Goal: Navigation & Orientation: Find specific page/section

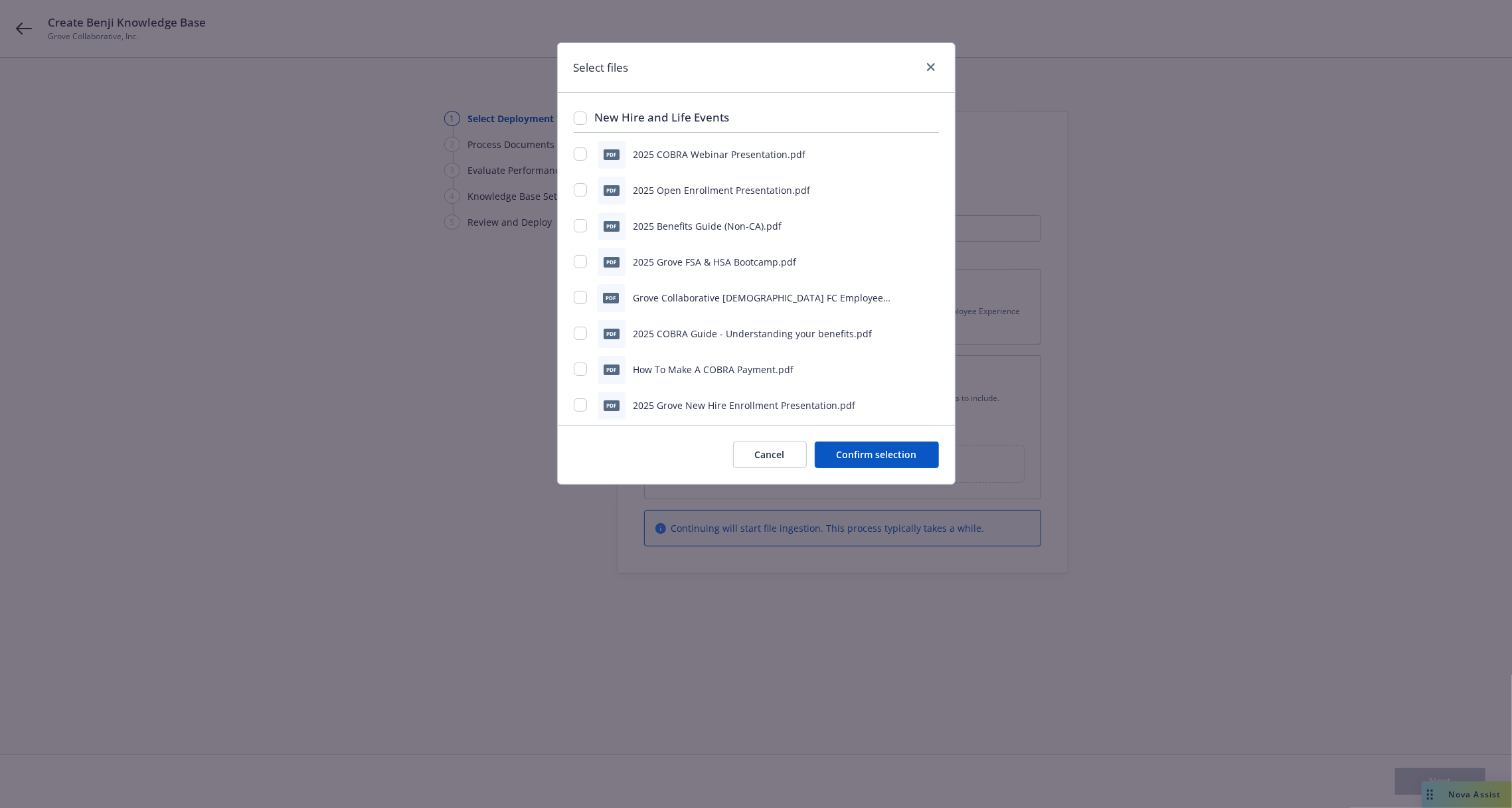
click at [1191, 123] on div "Select files New Hire and Life Events pdf 2025 COBRA Webinar Presentation.pdf p…" at bounding box center [756, 404] width 1512 height 808
click at [924, 62] on link "close" at bounding box center [931, 66] width 16 height 16
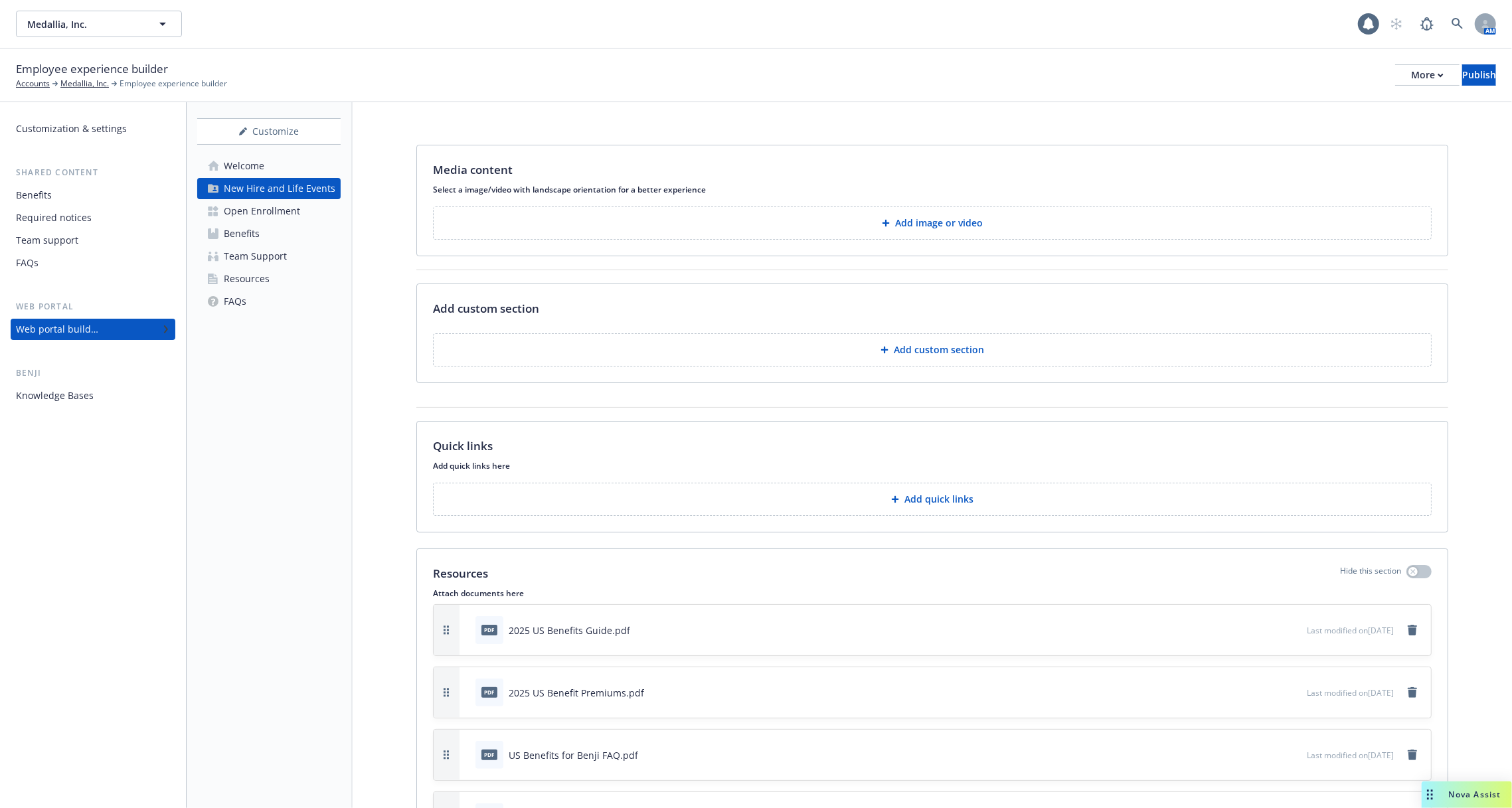
scroll to position [194, 0]
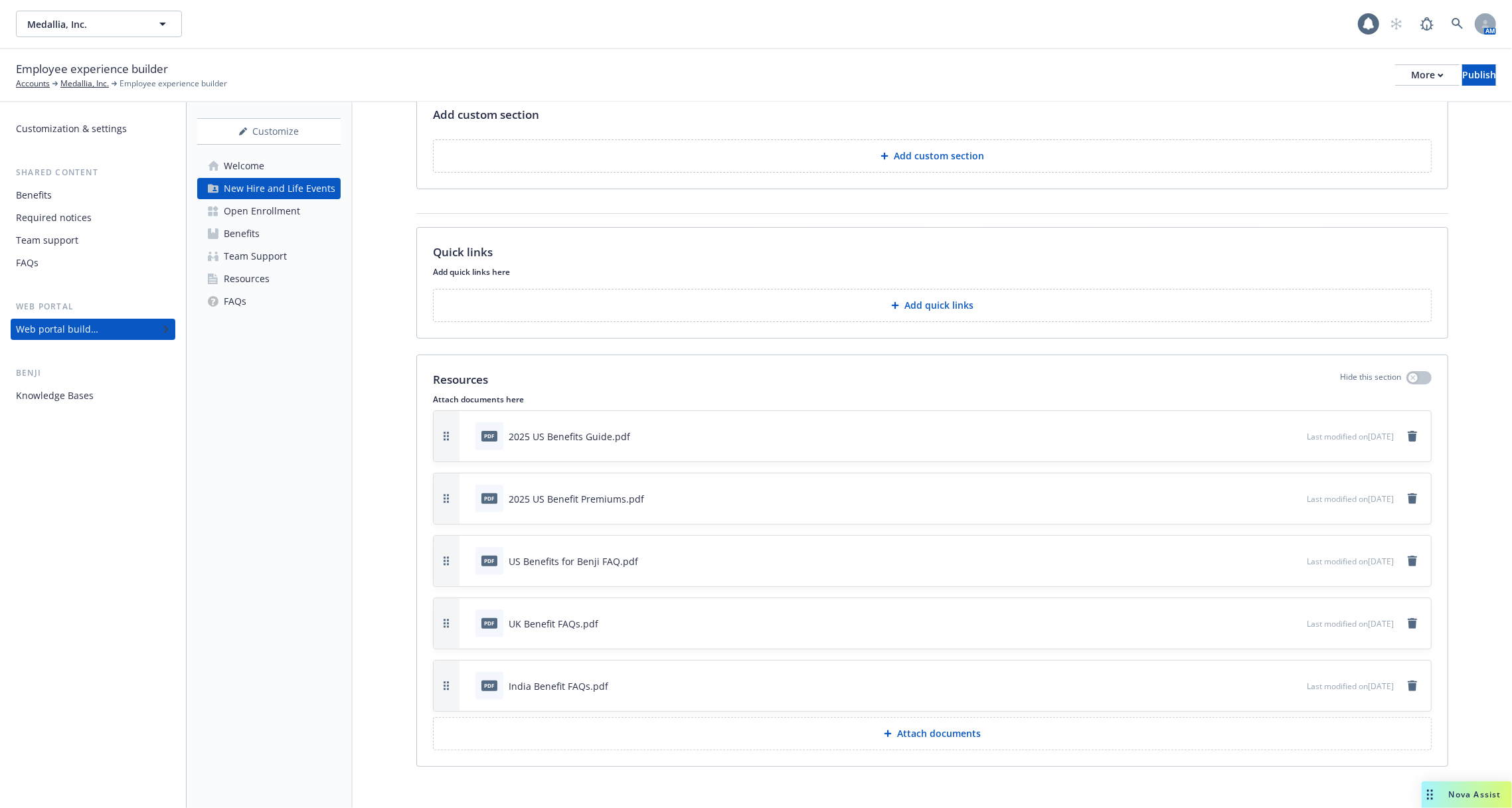
click at [1385, 39] on div "Medallia, Inc. Medallia, Inc. 1 AM" at bounding box center [756, 24] width 1512 height 48
click at [1363, 21] on icon at bounding box center [1368, 24] width 13 height 13
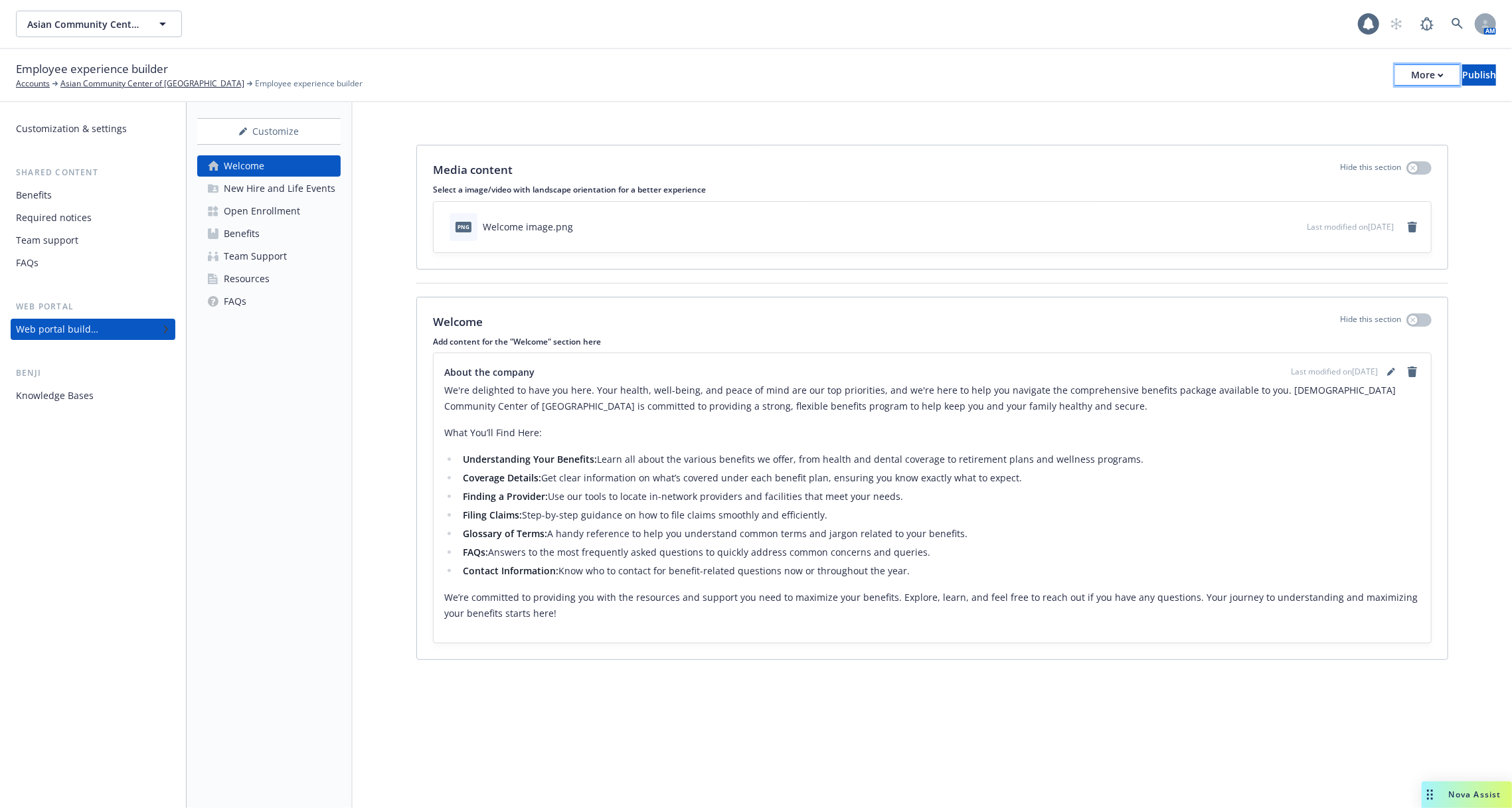
click at [1410, 76] on div "More" at bounding box center [1426, 75] width 33 height 20
click at [1290, 100] on div "Copy preview link Copy portal link Configure test user to preview app" at bounding box center [1318, 131] width 197 height 80
click at [989, 139] on div "Media content Hide this section Select a image/video with landscape orientation…" at bounding box center [932, 405] width 1159 height 606
click at [261, 195] on div "New Hire and Life Events" at bounding box center [279, 188] width 112 height 21
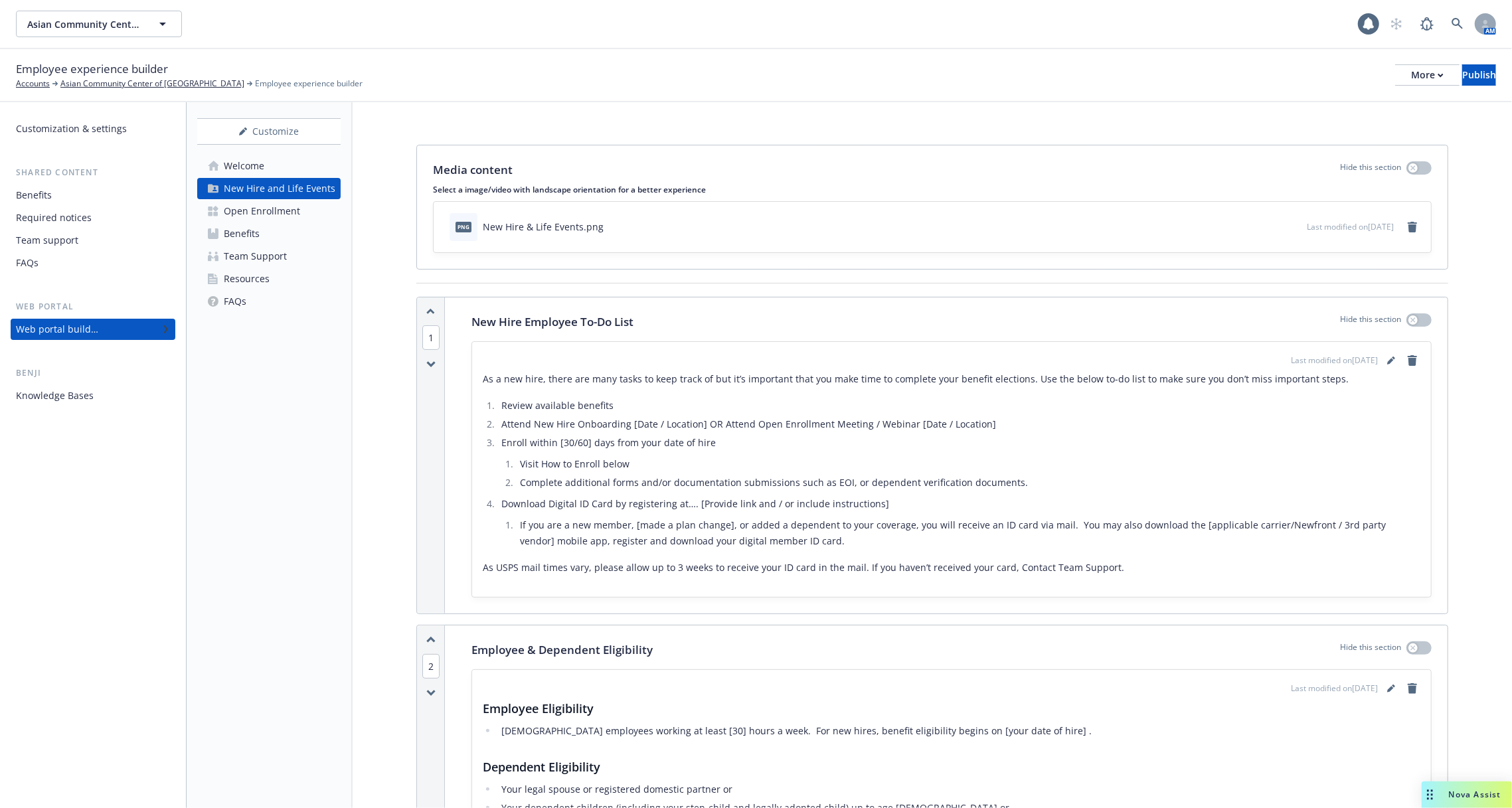
click at [261, 216] on div "Open Enrollment" at bounding box center [261, 211] width 76 height 21
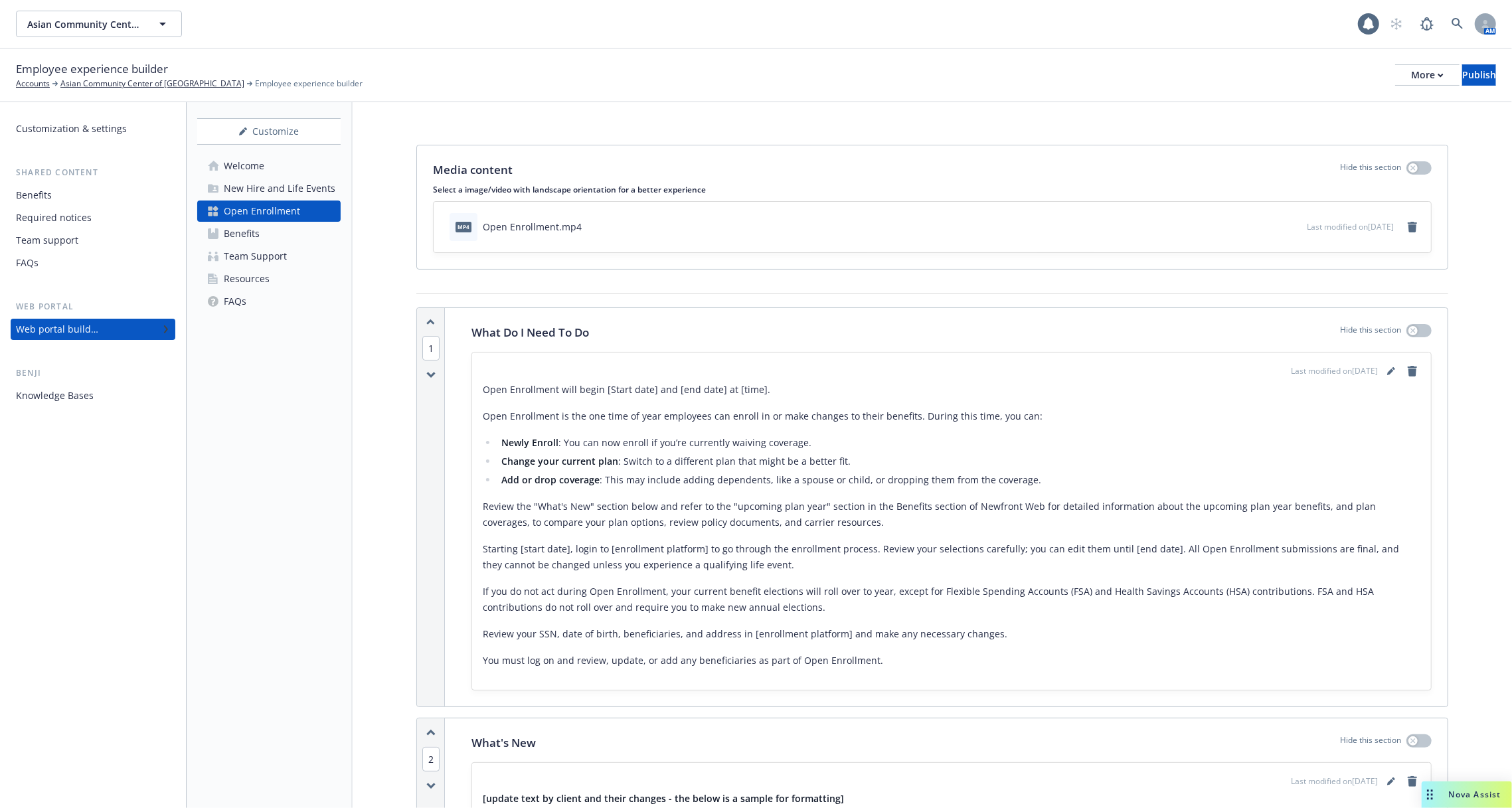
click at [265, 239] on link "Benefits" at bounding box center [269, 233] width 144 height 21
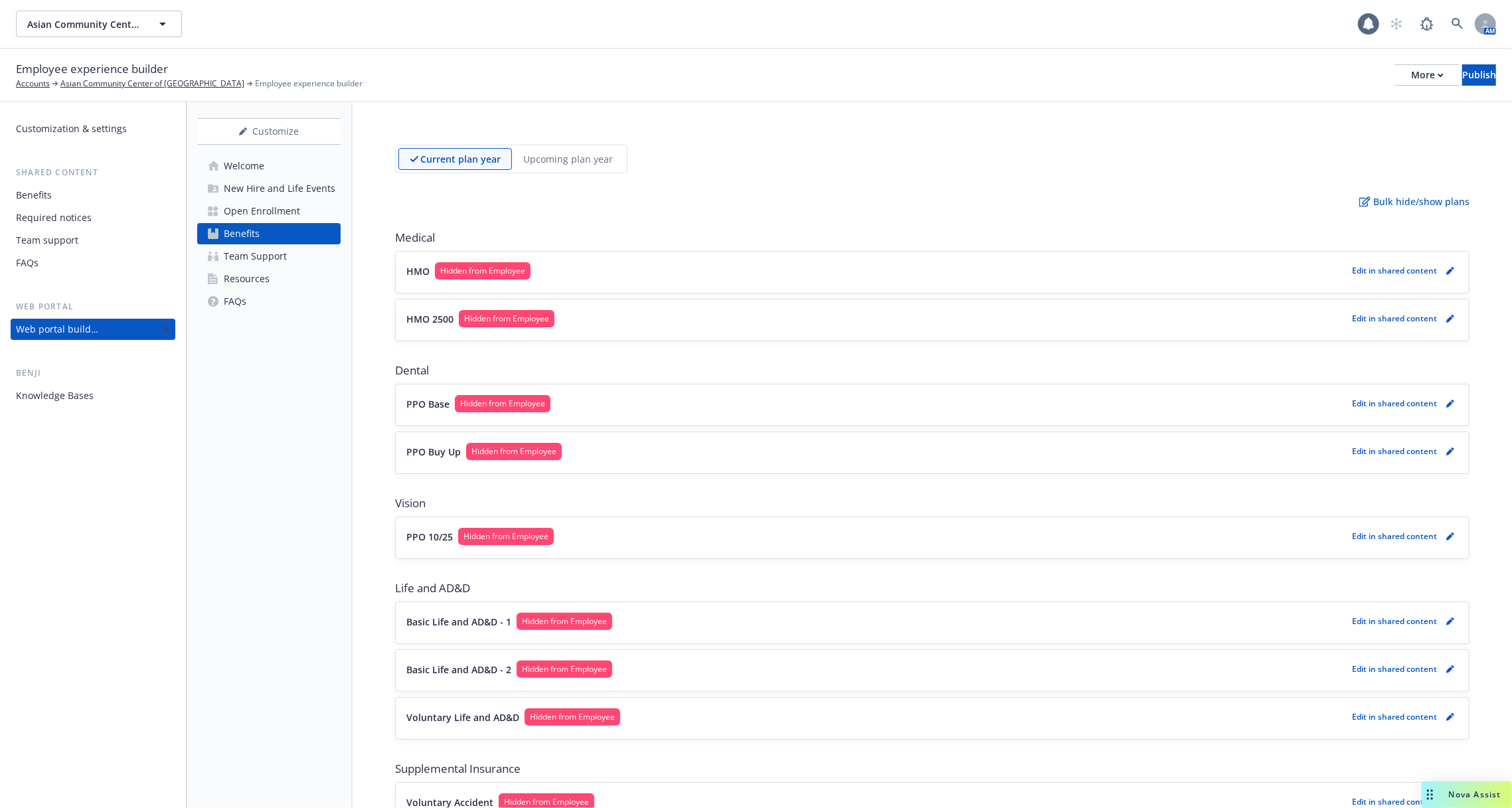
click at [267, 254] on div "Team Support" at bounding box center [255, 255] width 63 height 21
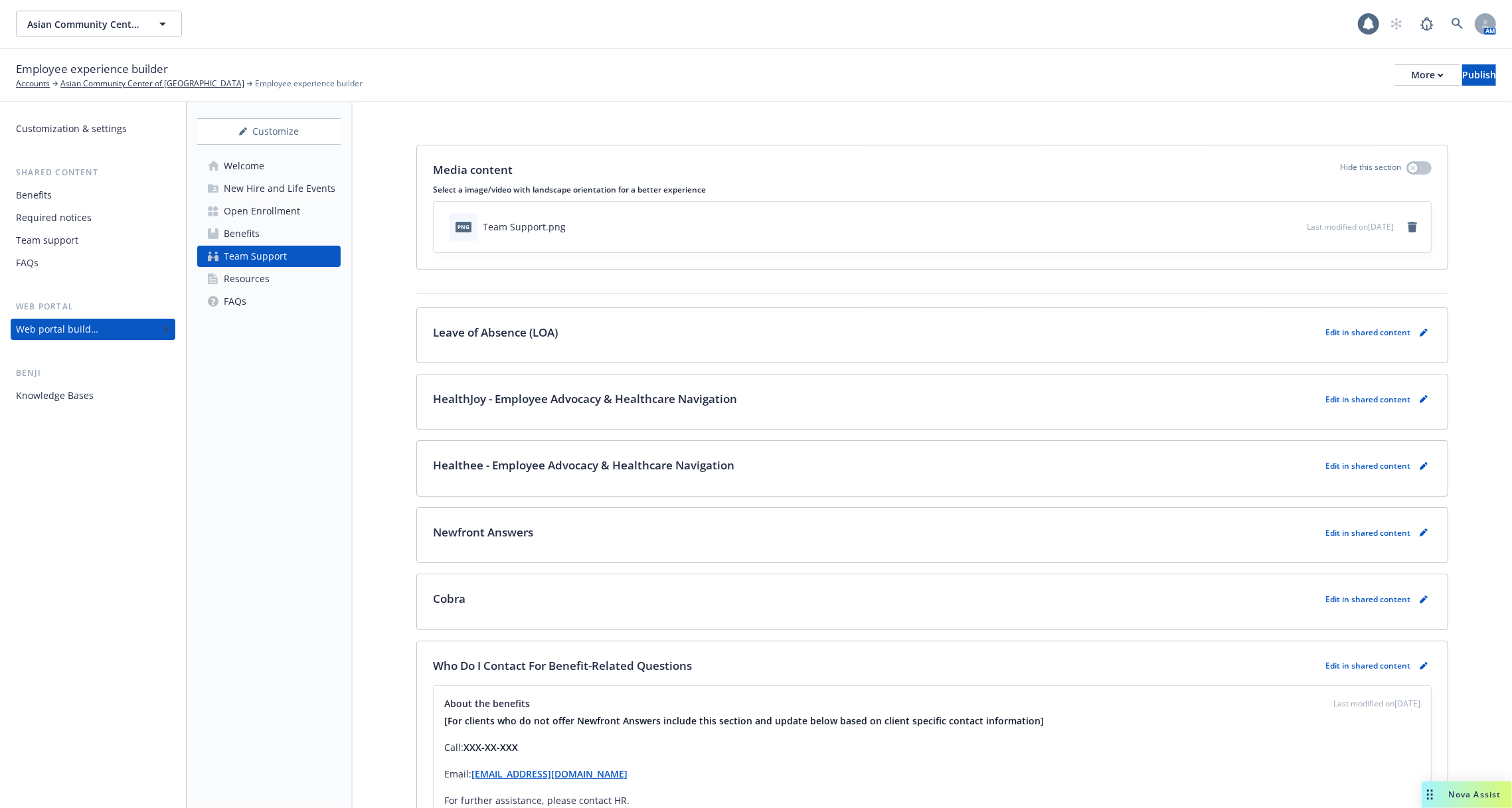
click at [61, 209] on div "Required notices" at bounding box center [54, 218] width 76 height 21
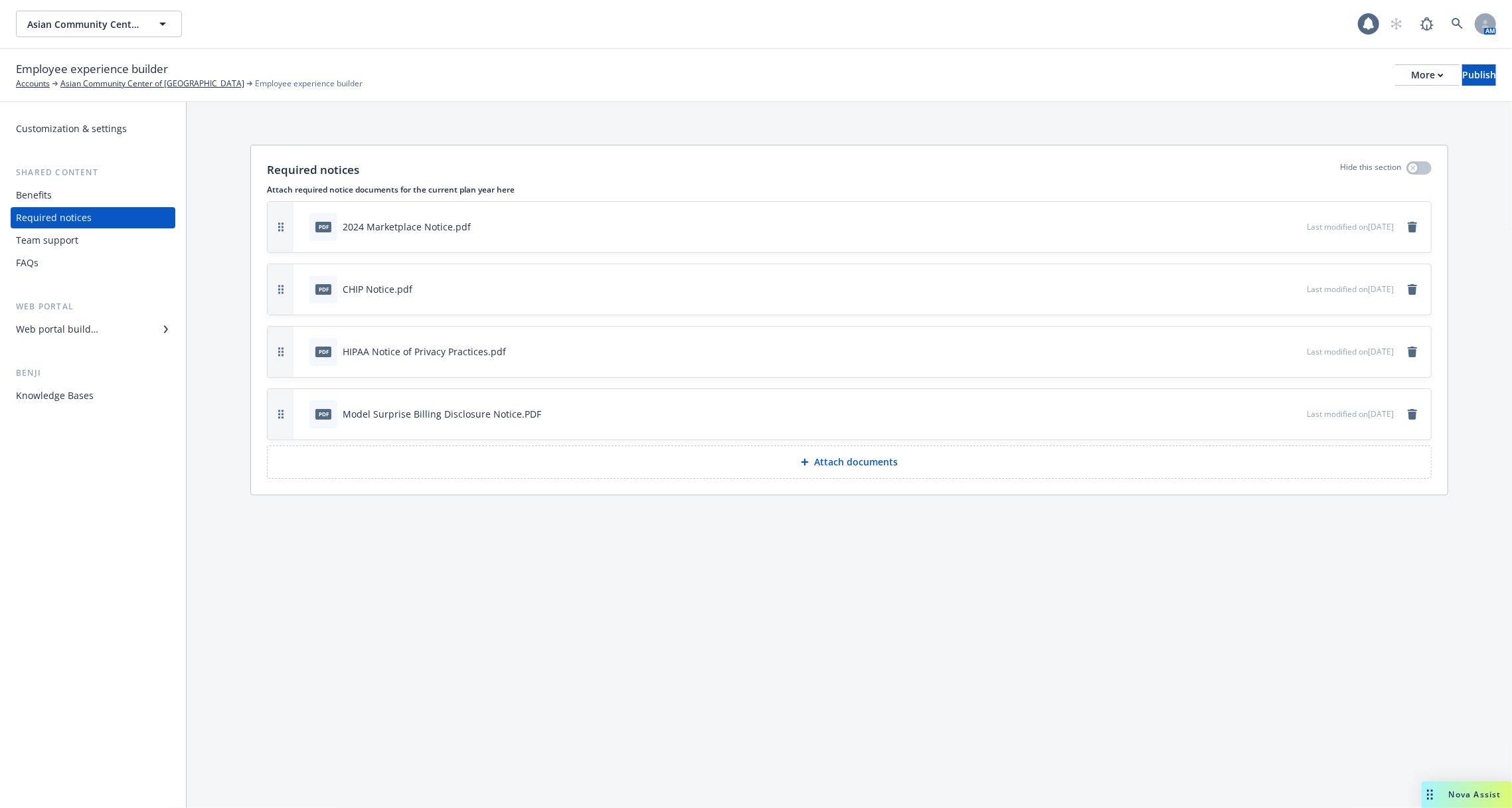
click at [70, 192] on div "Benefits" at bounding box center [92, 195] width 154 height 21
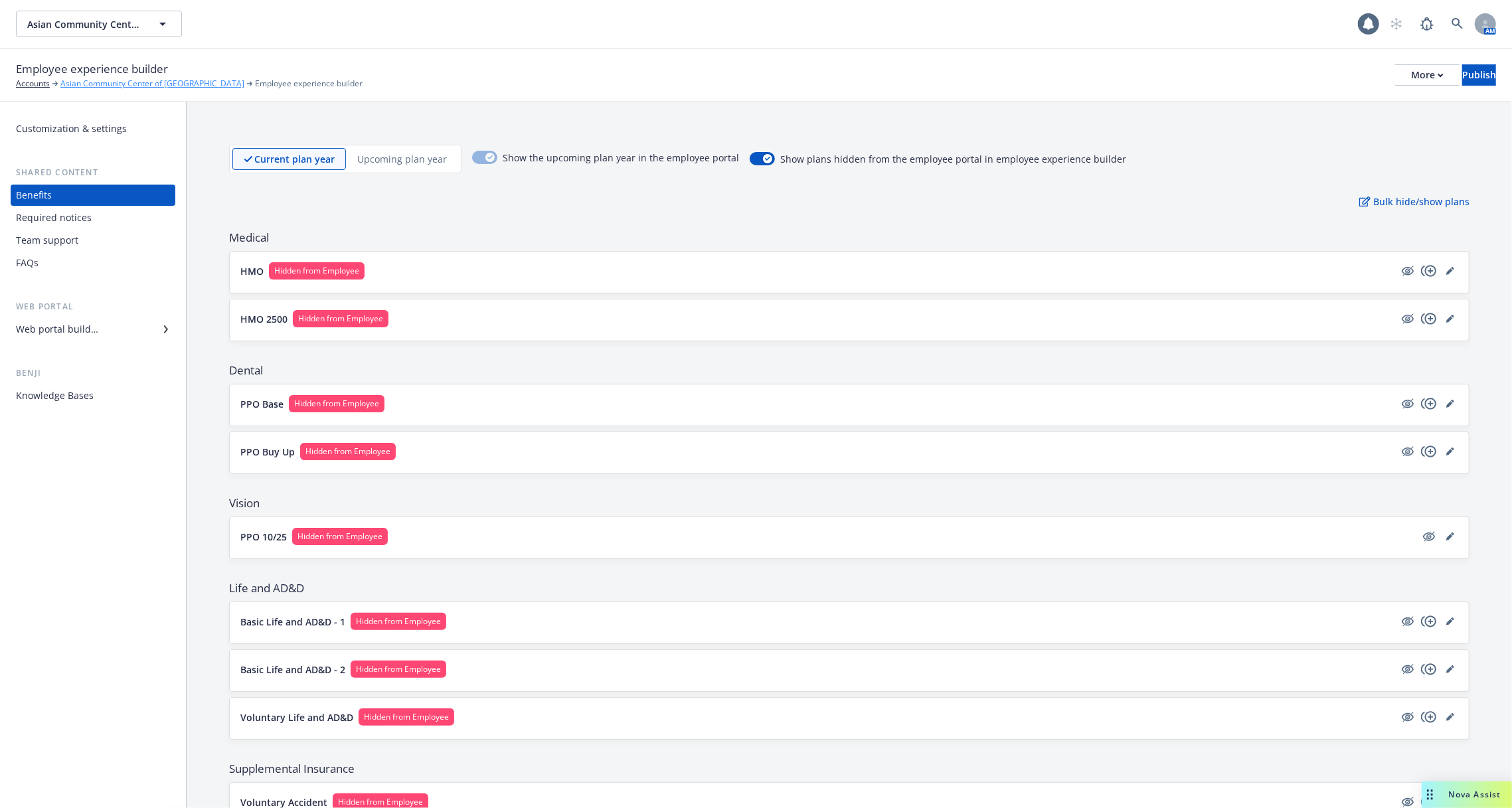
click at [199, 84] on link "Asian Community Center of Sacramento" at bounding box center [152, 83] width 184 height 12
click at [1411, 89] on div "Employee experience builder Accounts Asian Community Center of Sacramento Emplo…" at bounding box center [756, 75] width 1480 height 29
click at [1410, 77] on div "More" at bounding box center [1426, 75] width 33 height 20
click at [1362, 118] on div "Copy preview link Copy portal link Configure test user to preview app" at bounding box center [1318, 131] width 197 height 80
click at [1462, 77] on div "Publish" at bounding box center [1478, 75] width 34 height 20
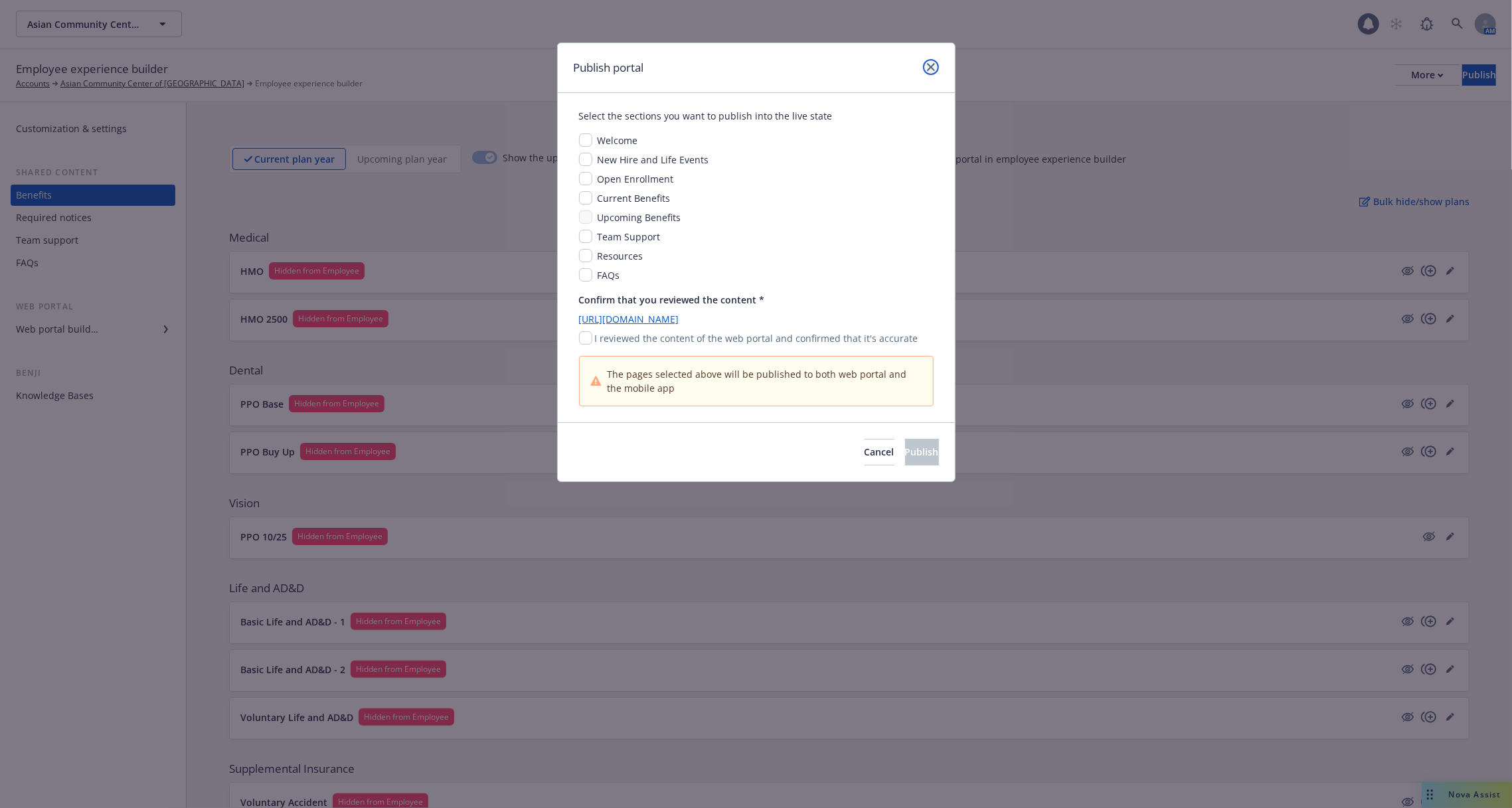
click at [926, 63] on link "close" at bounding box center [931, 66] width 16 height 16
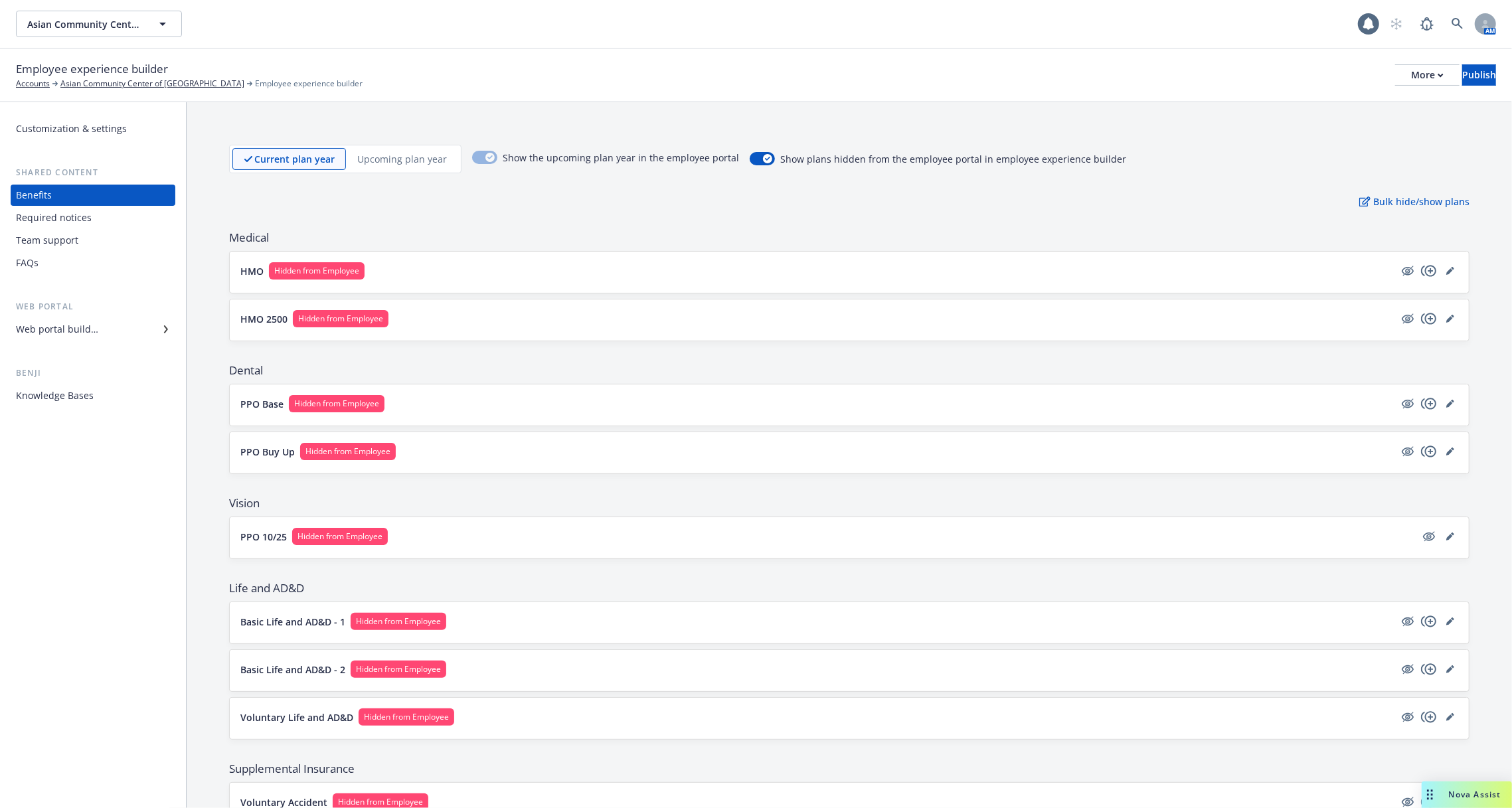
click at [67, 220] on div "Required notices" at bounding box center [54, 218] width 76 height 21
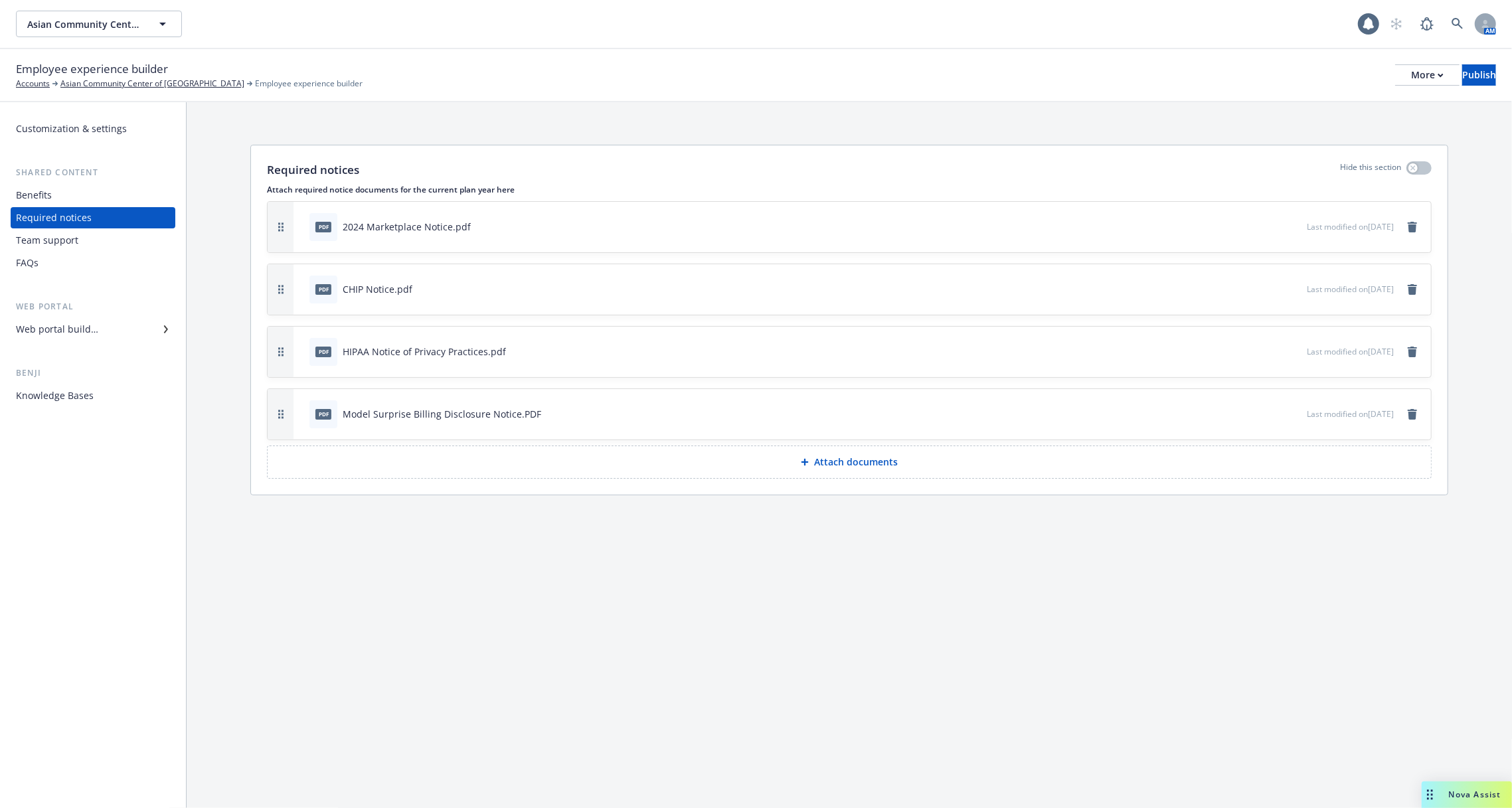
click at [71, 242] on div "Team support" at bounding box center [47, 239] width 62 height 21
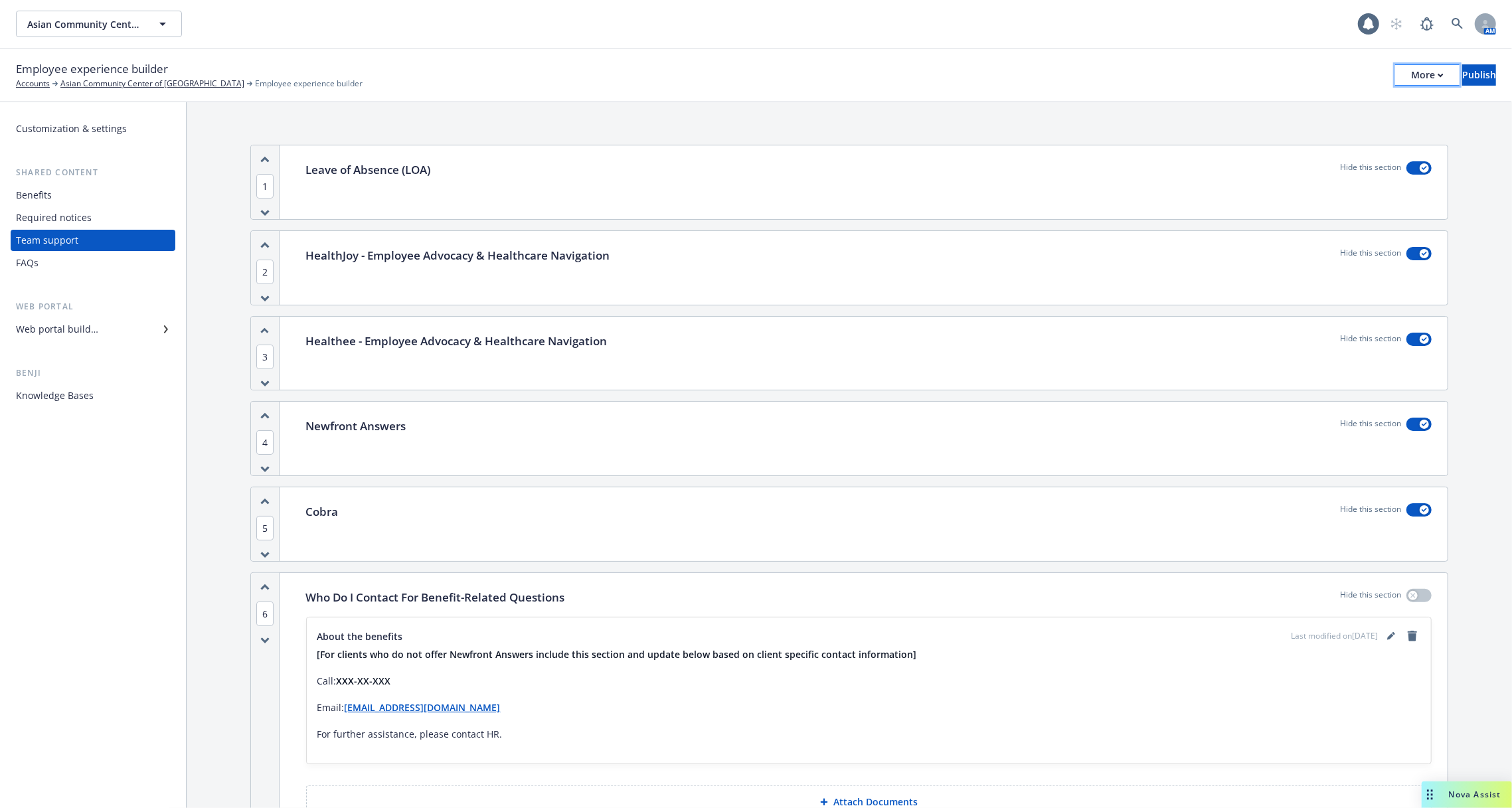
click at [1410, 82] on div "More" at bounding box center [1426, 75] width 33 height 20
click at [1249, 63] on div "Employee experience builder Accounts Asian Community Center of Sacramento Emplo…" at bounding box center [756, 75] width 1480 height 29
click at [92, 192] on div "Benefits" at bounding box center [92, 195] width 154 height 21
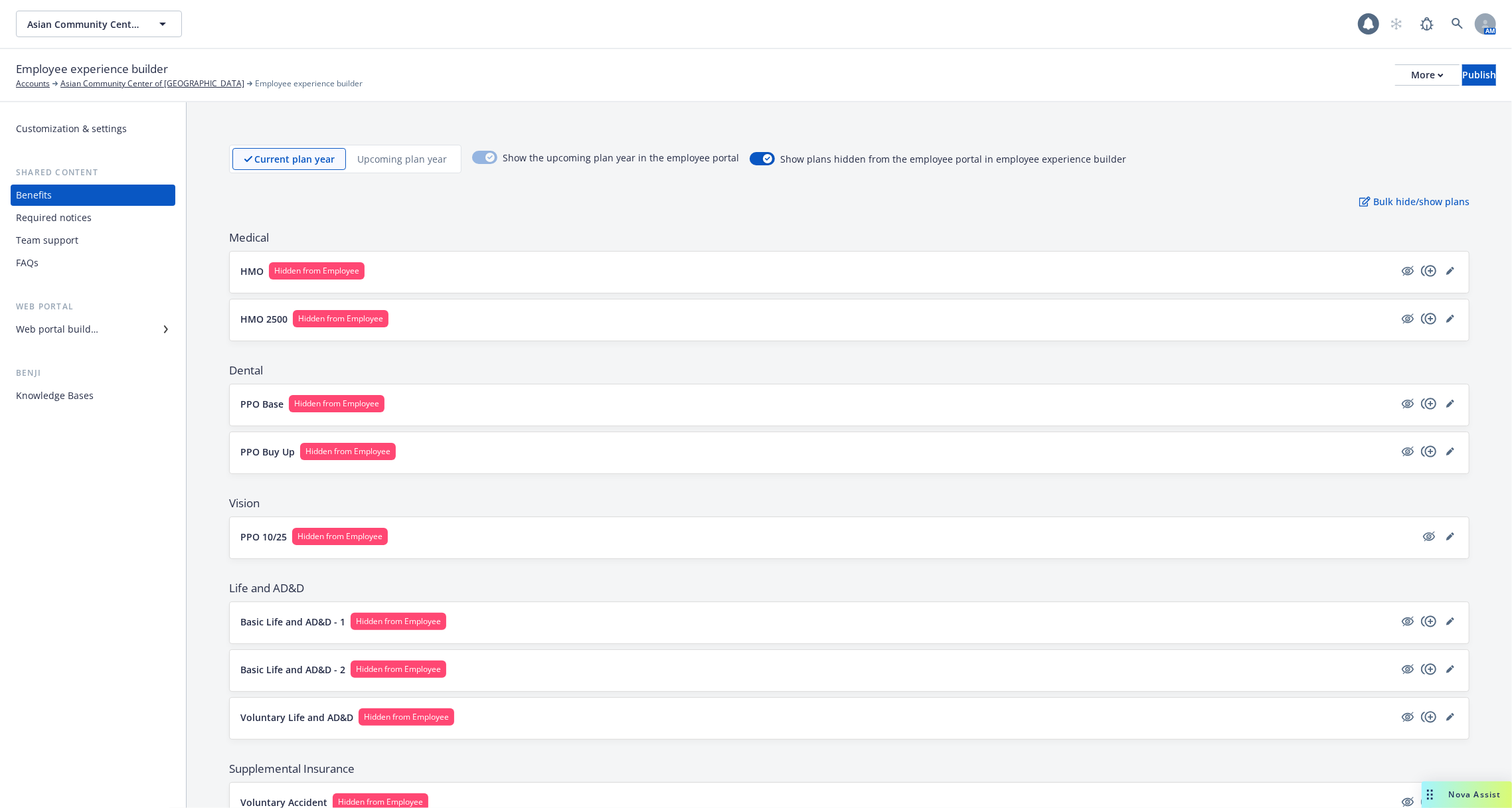
click at [93, 219] on div "Required notices" at bounding box center [92, 218] width 154 height 21
